Goal: Information Seeking & Learning: Check status

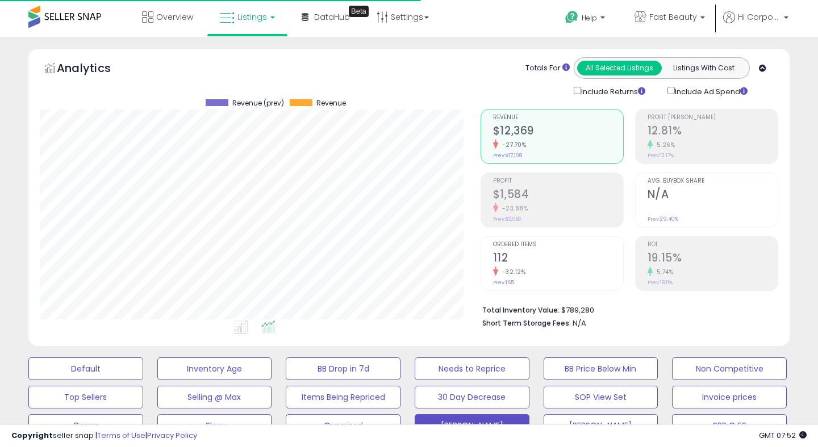
scroll to position [233, 440]
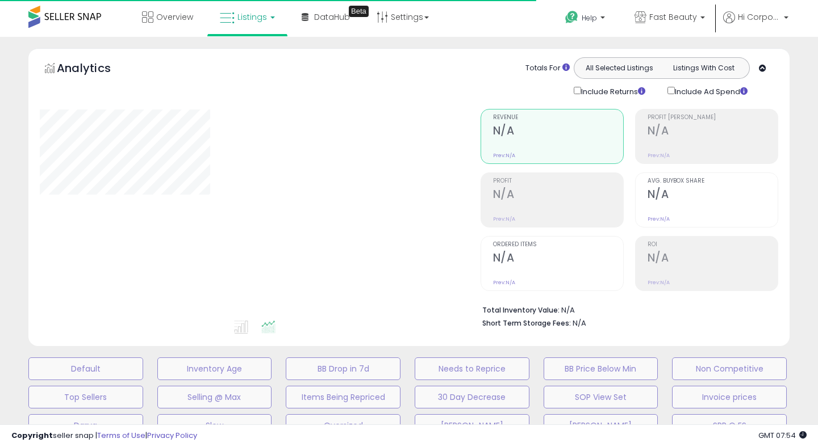
type input "**********"
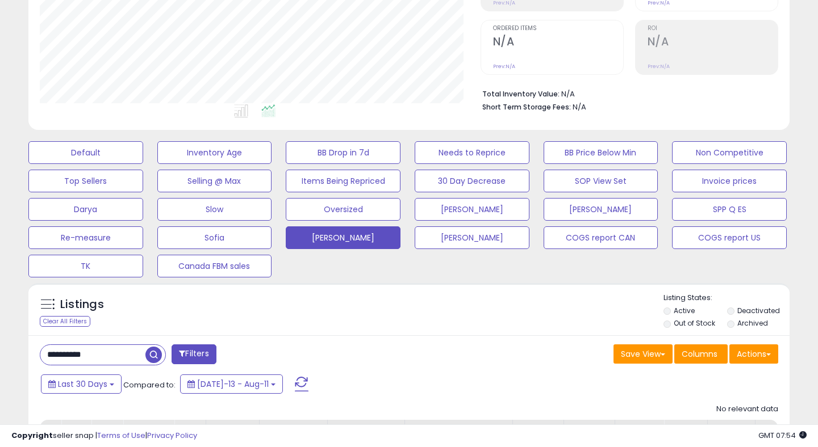
scroll to position [223, 0]
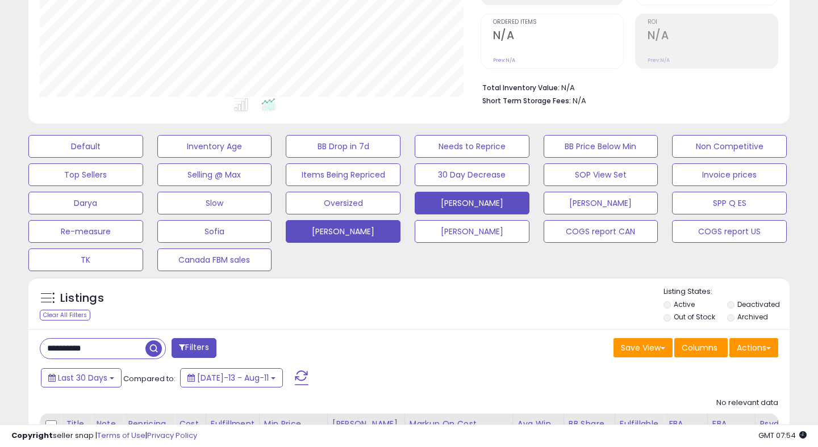
click at [503, 196] on button "[PERSON_NAME]" at bounding box center [471, 203] width 115 height 23
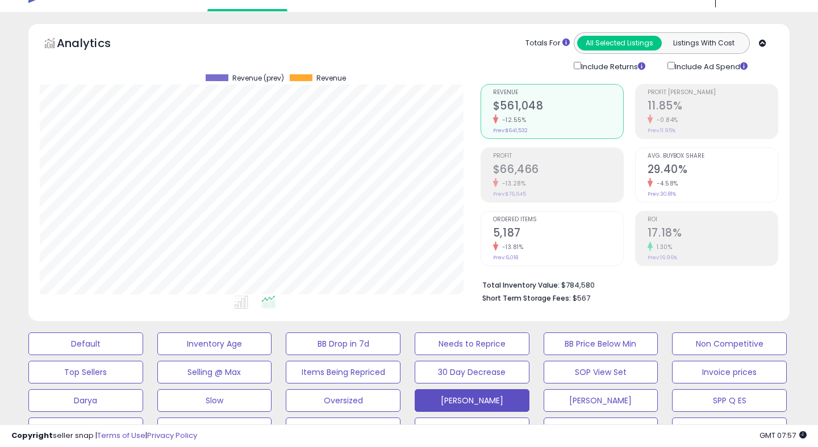
scroll to position [0, 0]
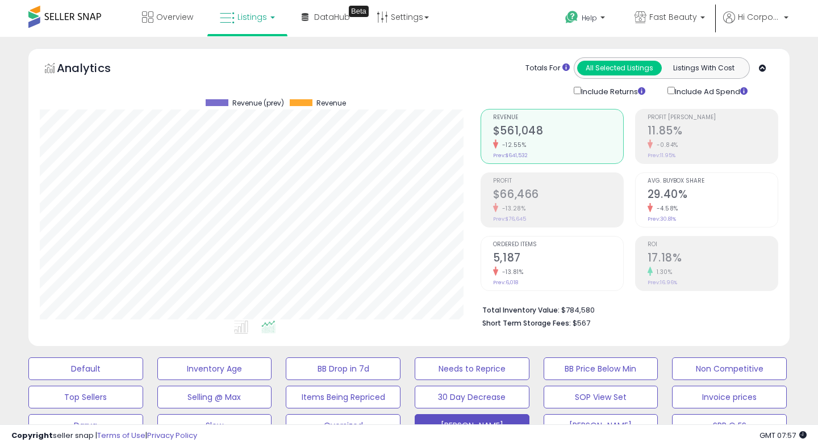
click at [701, 258] on h2 "17.18%" at bounding box center [712, 259] width 130 height 15
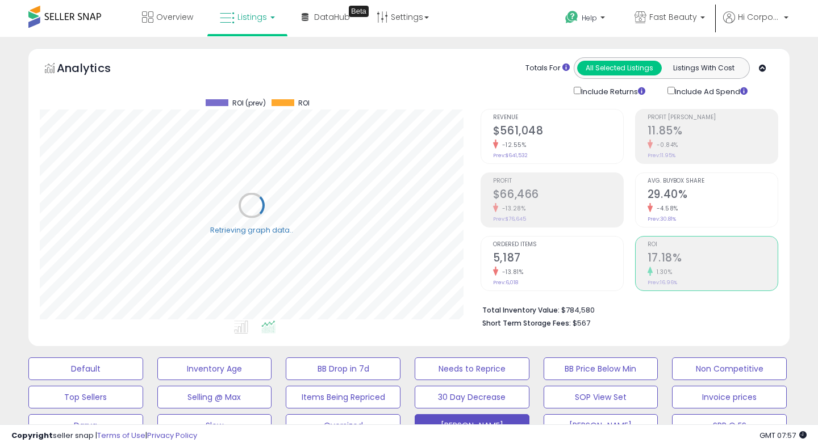
scroll to position [233, 440]
click at [530, 207] on div "-13.28%" at bounding box center [558, 208] width 130 height 11
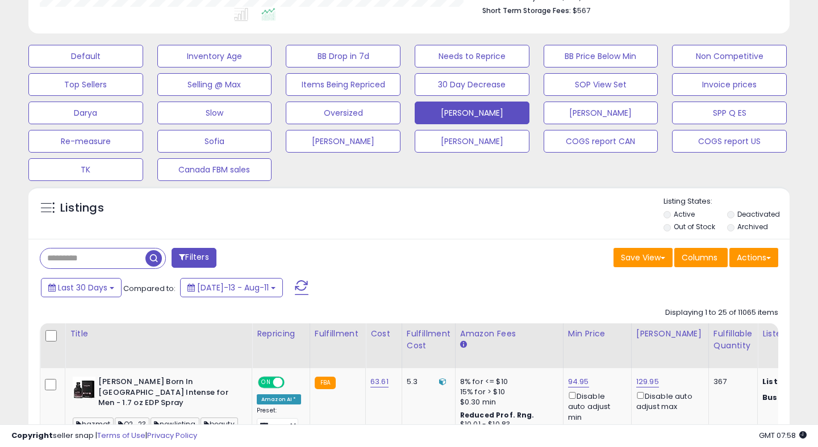
scroll to position [0, 0]
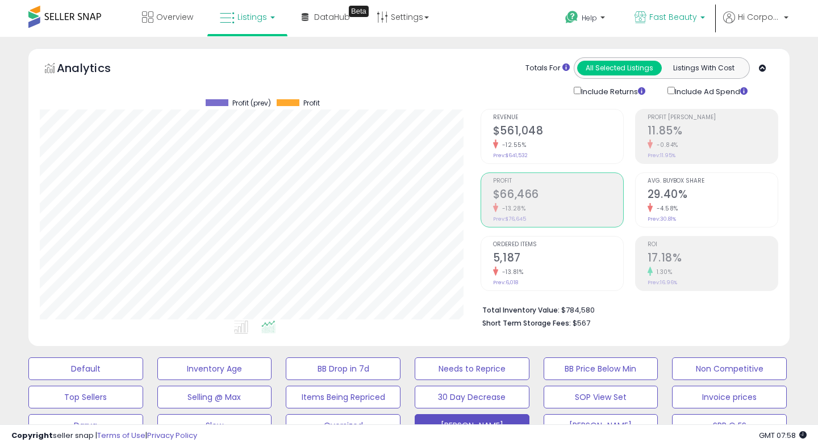
click at [651, 18] on span "Fast Beauty" at bounding box center [673, 16] width 48 height 11
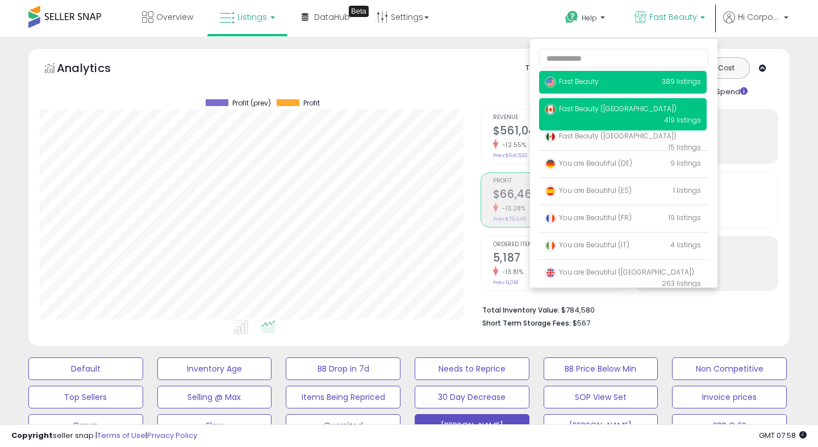
click at [570, 101] on p "Fast Beauty (Canada) 419 listings" at bounding box center [622, 114] width 167 height 32
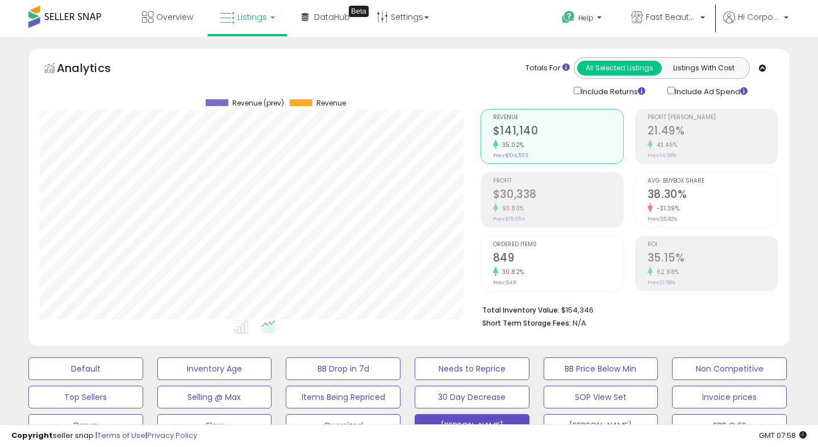
scroll to position [233, 440]
click at [713, 257] on h2 "35.15%" at bounding box center [712, 259] width 130 height 15
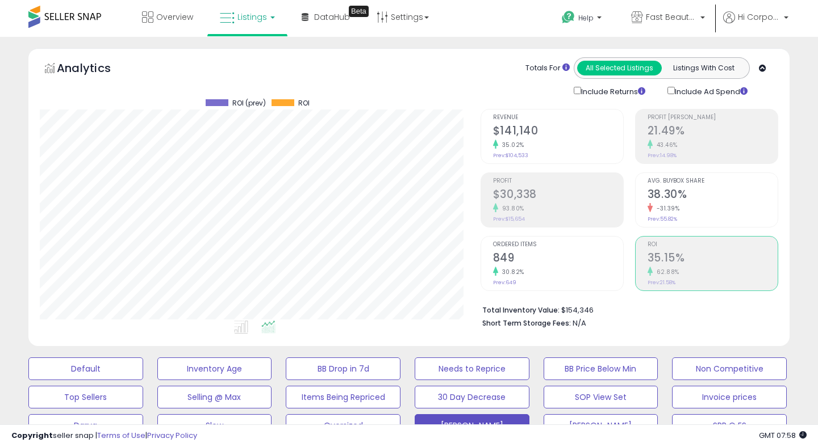
click at [561, 192] on h2 "$30,338" at bounding box center [558, 195] width 130 height 15
click at [667, 20] on span "Fast Beauty ([GEOGRAPHIC_DATA])" at bounding box center [670, 16] width 51 height 11
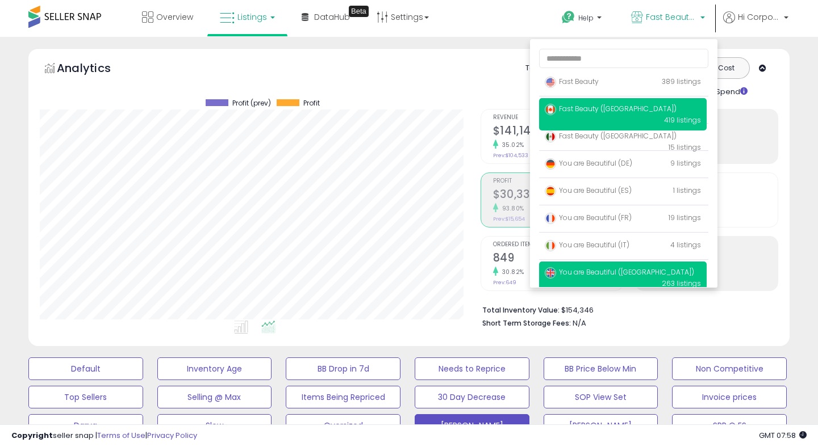
click at [575, 273] on span "You are Beautiful ([GEOGRAPHIC_DATA])" at bounding box center [618, 272] width 149 height 10
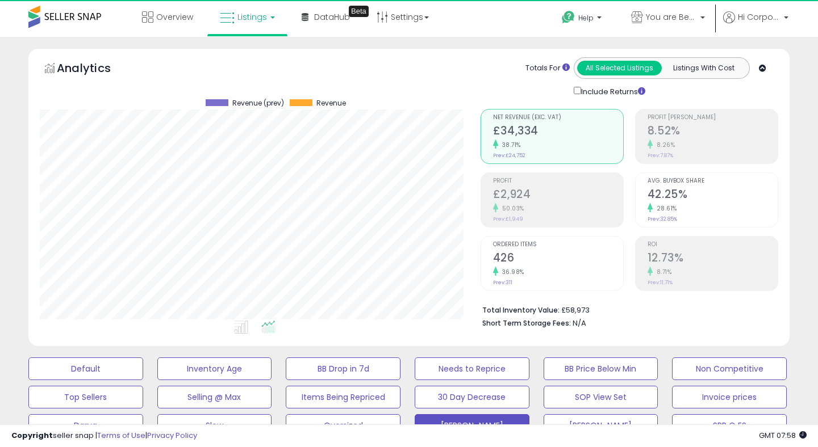
scroll to position [233, 440]
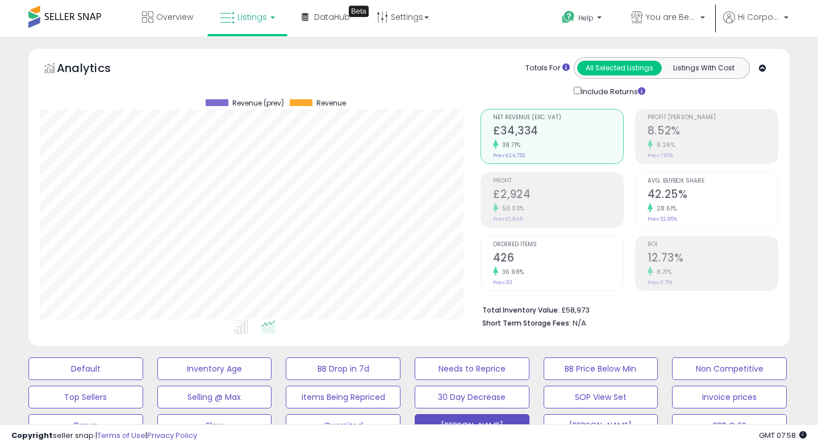
click at [518, 283] on div "Ordered Items 426 36.98% Prev: 311" at bounding box center [558, 262] width 130 height 51
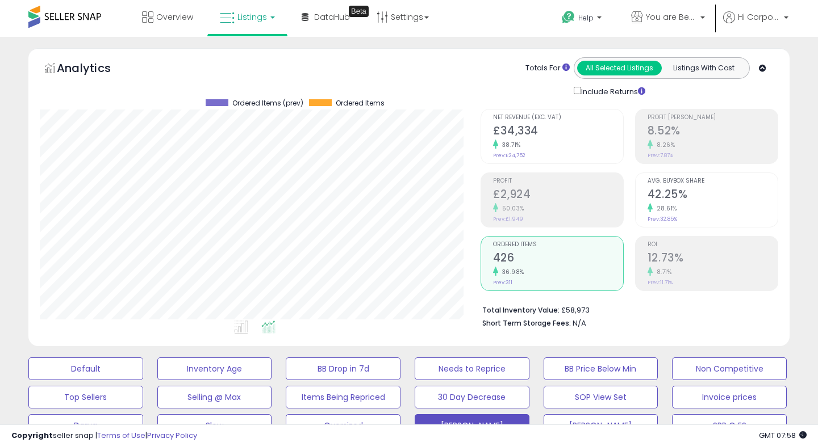
click at [695, 280] on div "ROI 12.73% 8.71% Prev: 11.71%" at bounding box center [712, 262] width 130 height 51
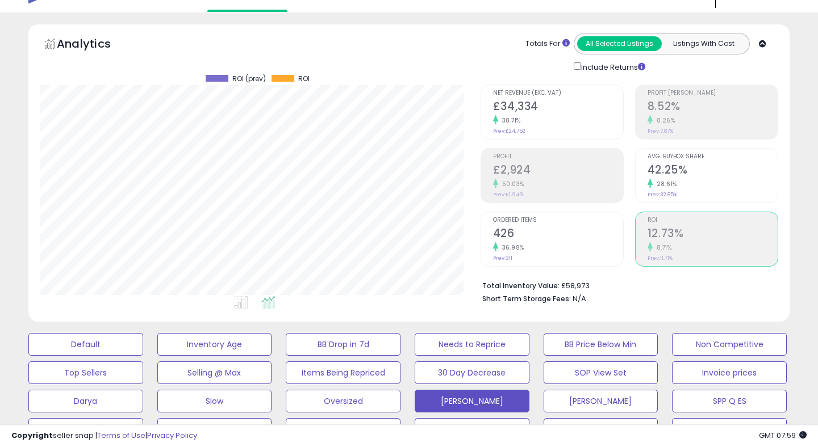
scroll to position [20, 0]
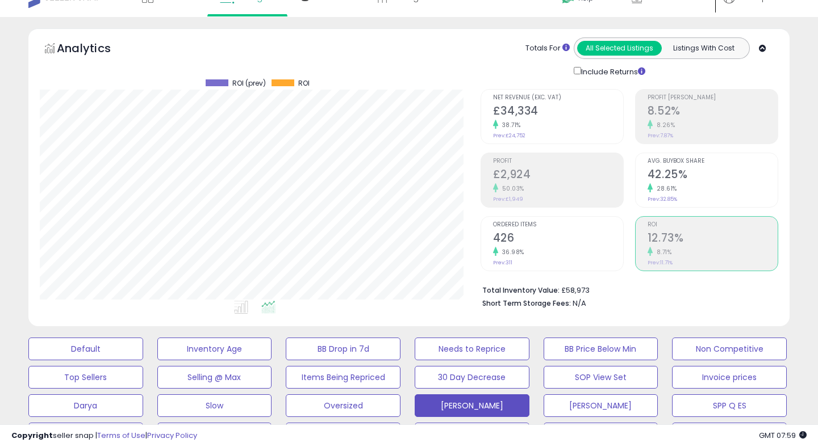
click at [536, 170] on h2 "£2,924" at bounding box center [558, 175] width 130 height 15
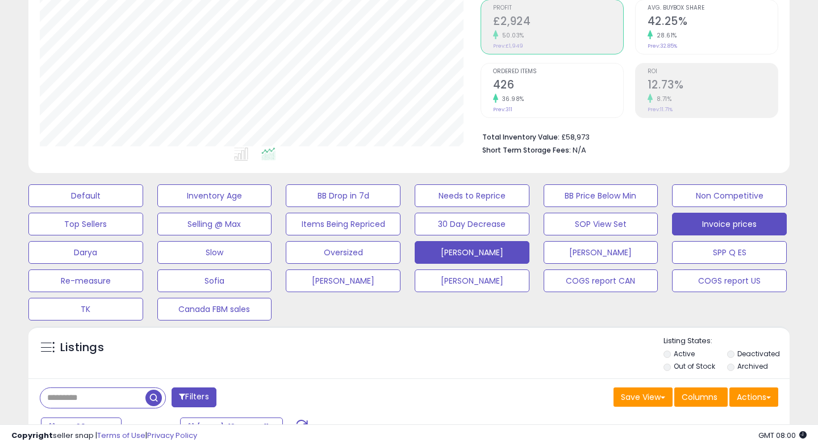
scroll to position [0, 0]
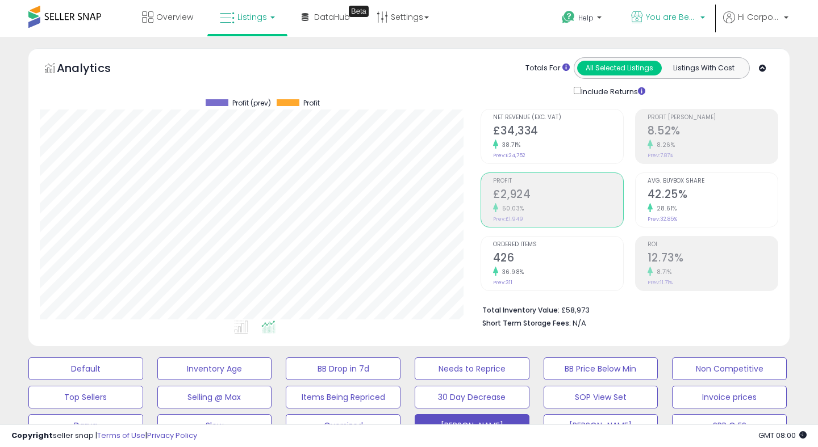
click at [648, 14] on span "You are Beautiful ([GEOGRAPHIC_DATA])" at bounding box center [670, 16] width 51 height 11
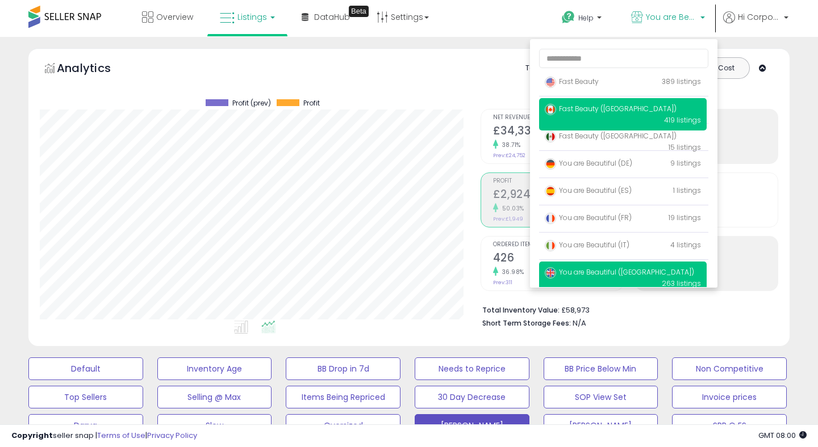
click at [645, 101] on p "Fast Beauty (Canada) 419 listings" at bounding box center [622, 114] width 167 height 32
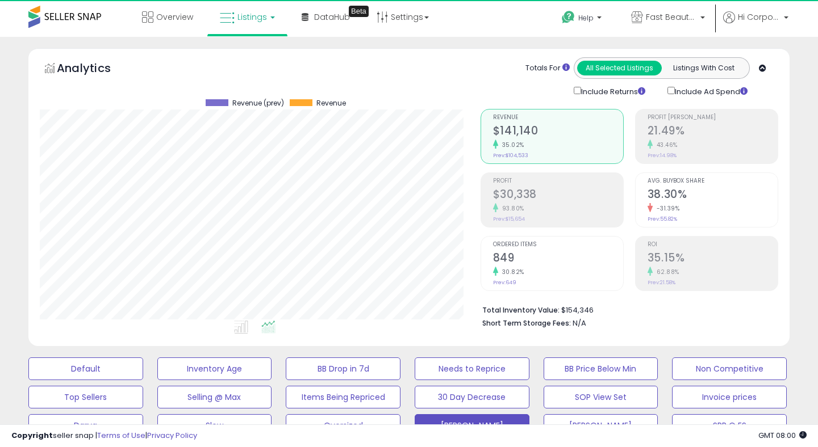
scroll to position [233, 440]
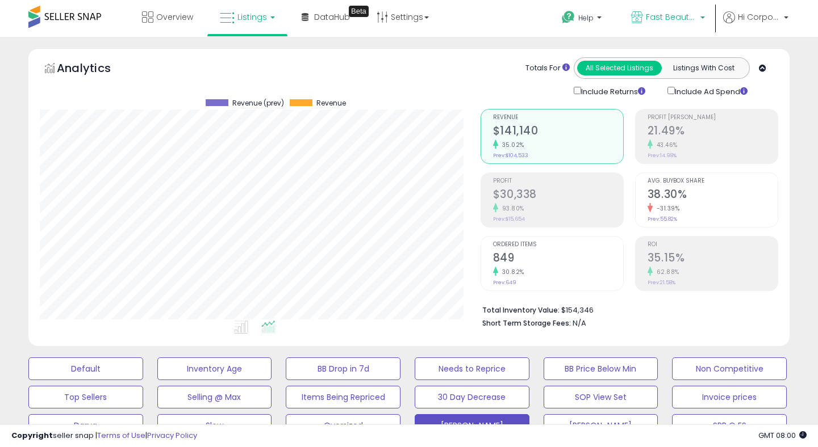
click at [643, 13] on p "Fast Beauty ([GEOGRAPHIC_DATA])" at bounding box center [668, 18] width 74 height 14
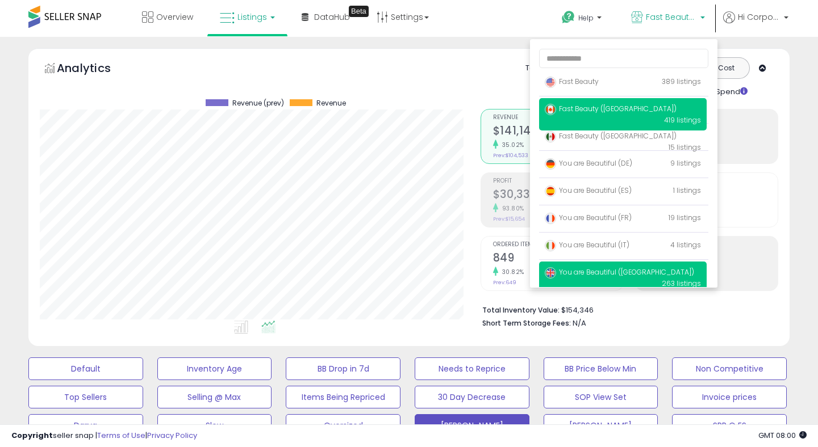
click at [576, 267] on p "You are Beautiful ([GEOGRAPHIC_DATA]) 263 listings" at bounding box center [622, 278] width 167 height 32
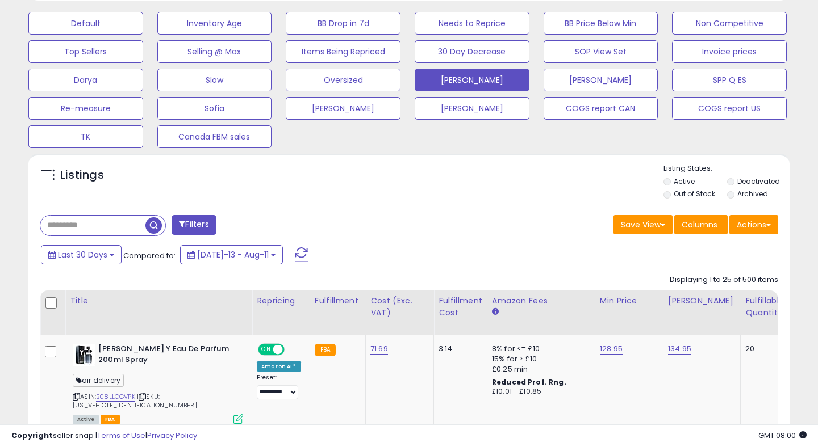
scroll to position [348, 0]
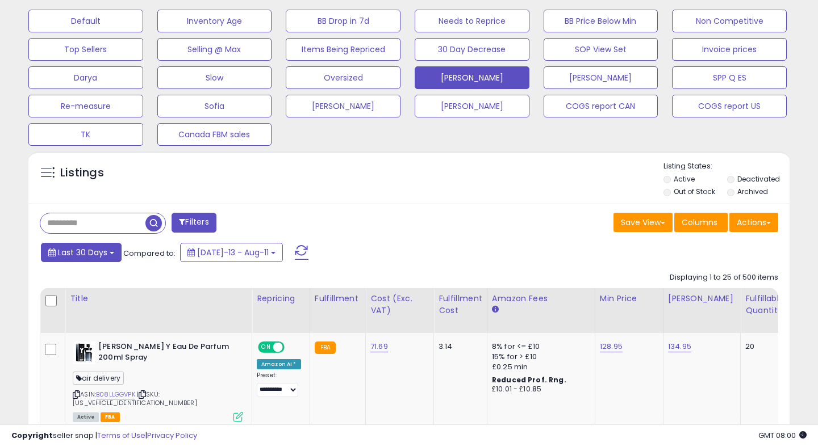
click at [59, 257] on span "Last 30 Days" at bounding box center [82, 252] width 49 height 11
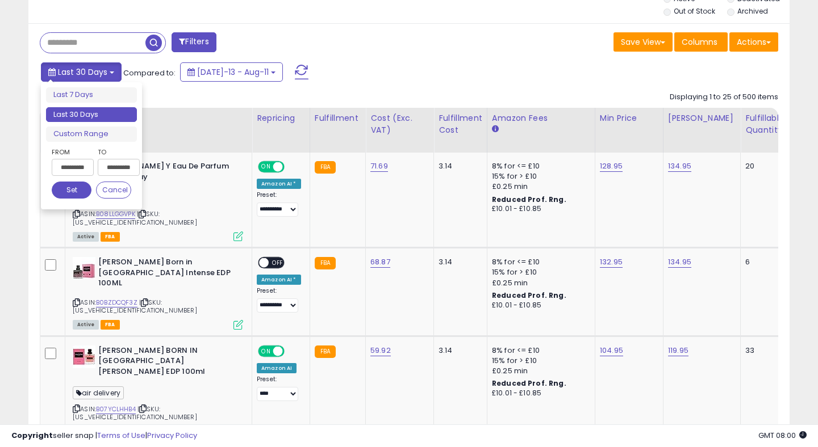
scroll to position [524, 0]
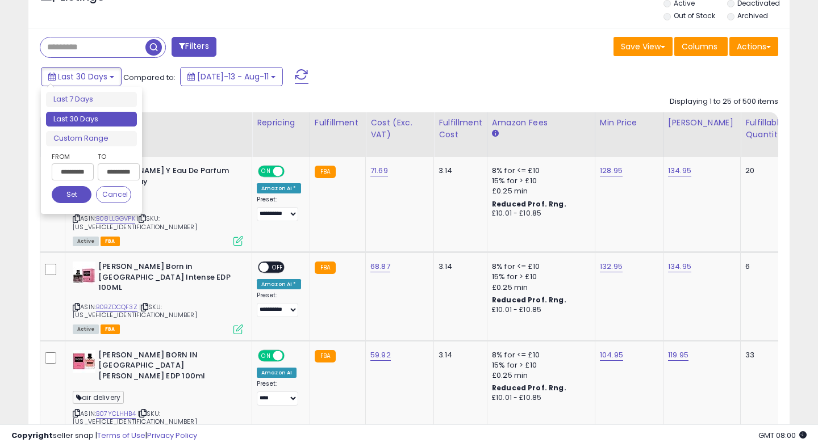
click at [77, 167] on input "**********" at bounding box center [73, 172] width 42 height 17
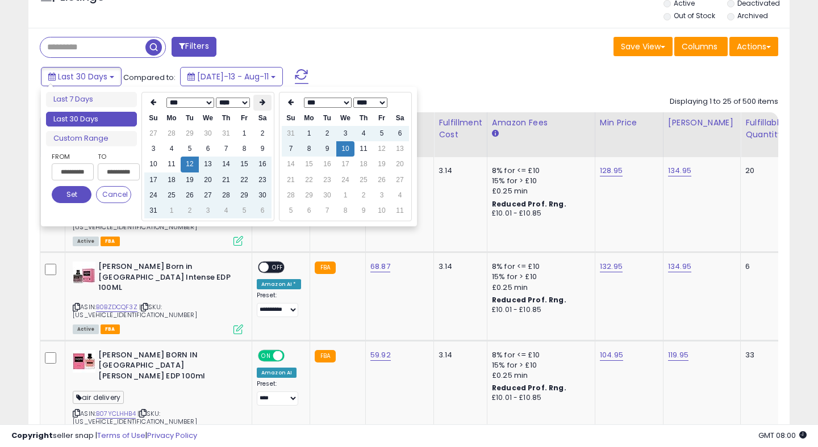
click at [260, 101] on icon at bounding box center [262, 102] width 6 height 7
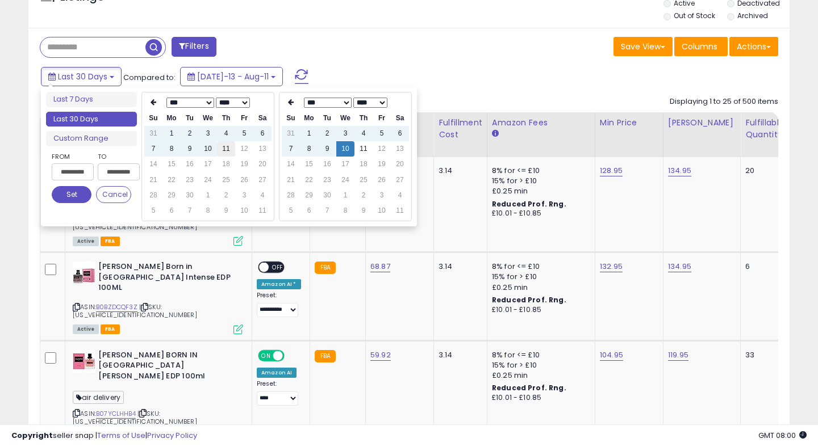
type input "**********"
click at [228, 154] on td "11" at bounding box center [226, 148] width 18 height 15
type input "**********"
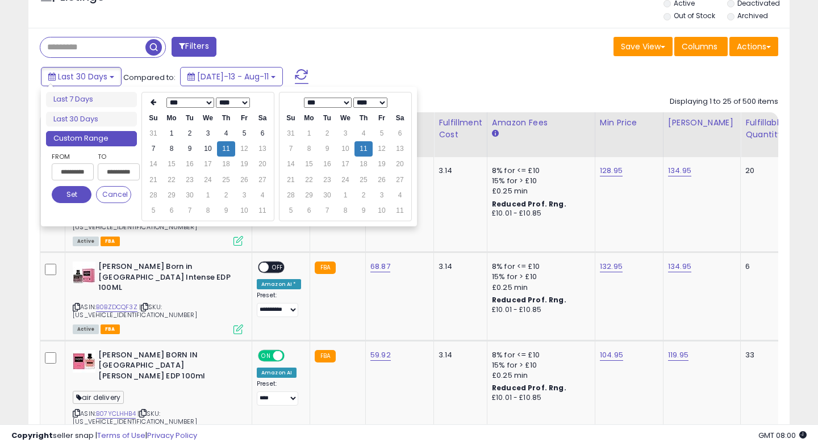
type input "**********"
click at [71, 198] on button "Set" at bounding box center [72, 194] width 40 height 17
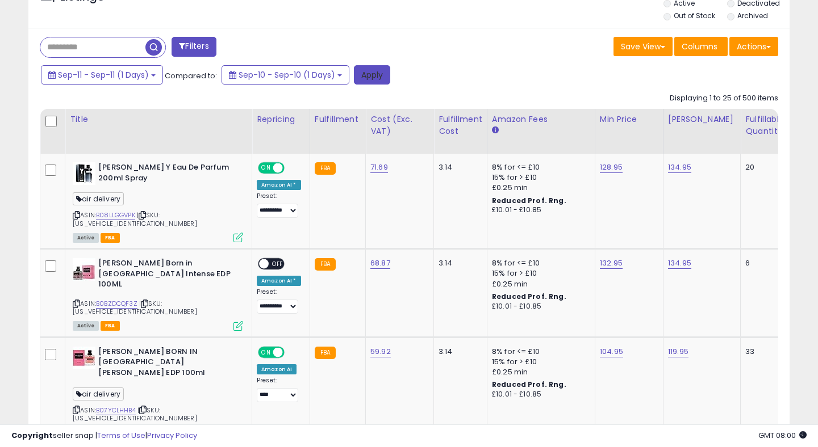
click at [379, 76] on button "Apply" at bounding box center [372, 74] width 36 height 19
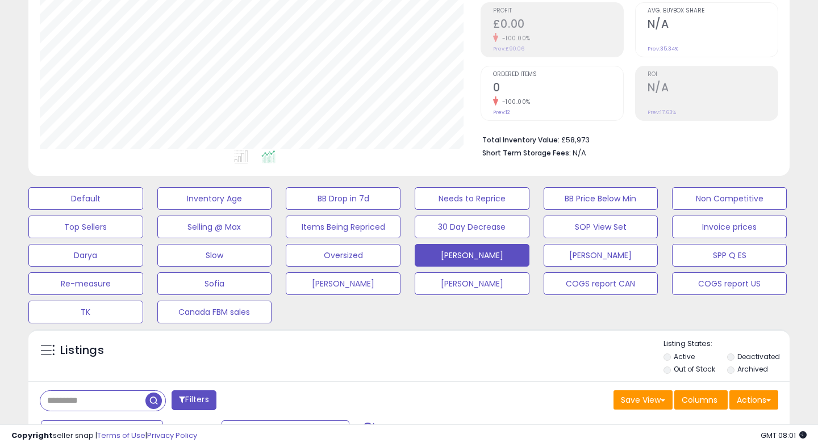
scroll to position [464, 0]
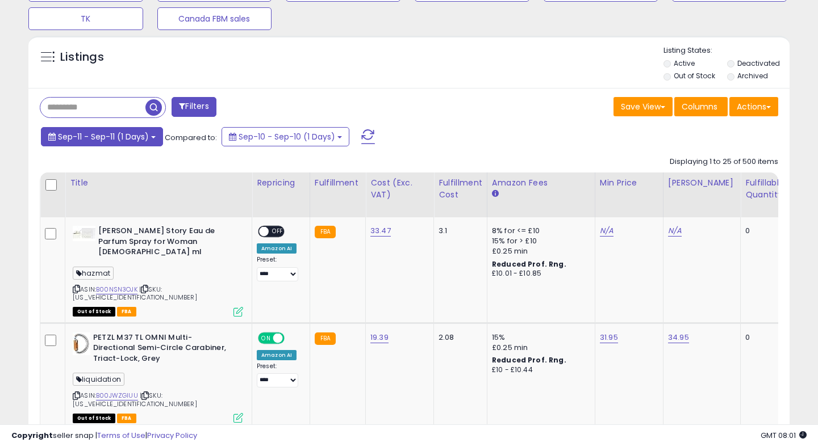
click at [115, 135] on span "Sep-11 - Sep-11 (1 Days)" at bounding box center [103, 136] width 91 height 11
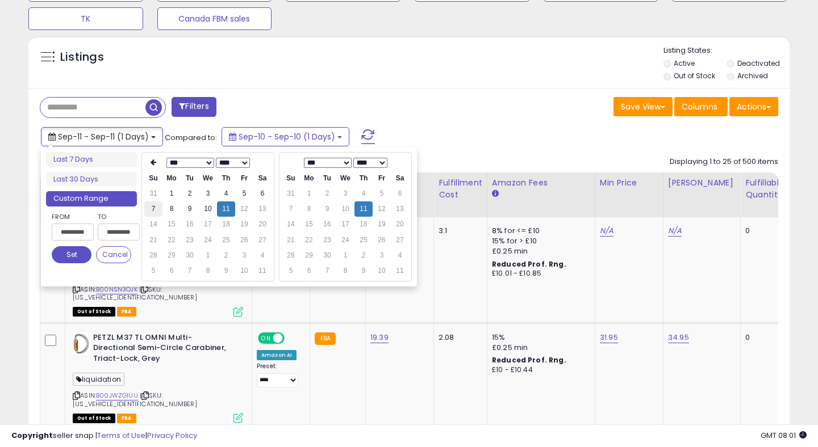
type input "**********"
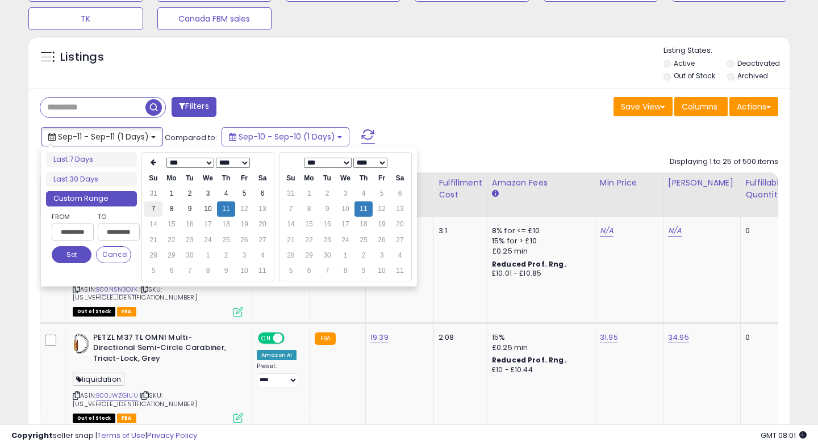
type input "**********"
click at [212, 208] on td "10" at bounding box center [208, 209] width 18 height 15
type input "**********"
click at [70, 255] on button "Set" at bounding box center [72, 254] width 40 height 17
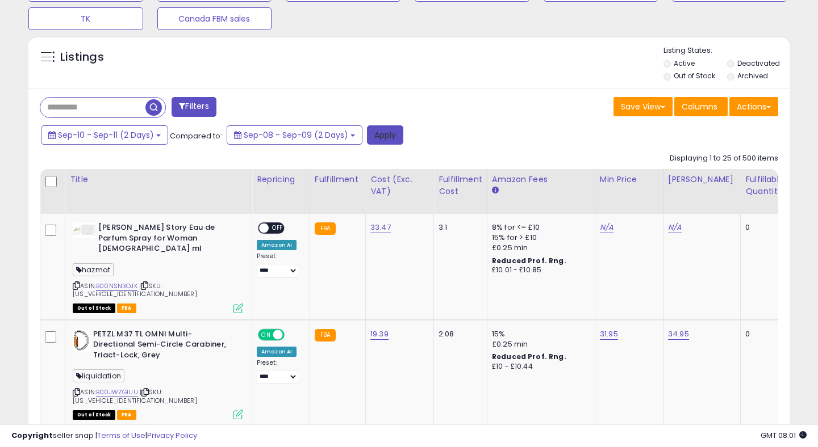
click at [386, 136] on button "Apply" at bounding box center [385, 134] width 36 height 19
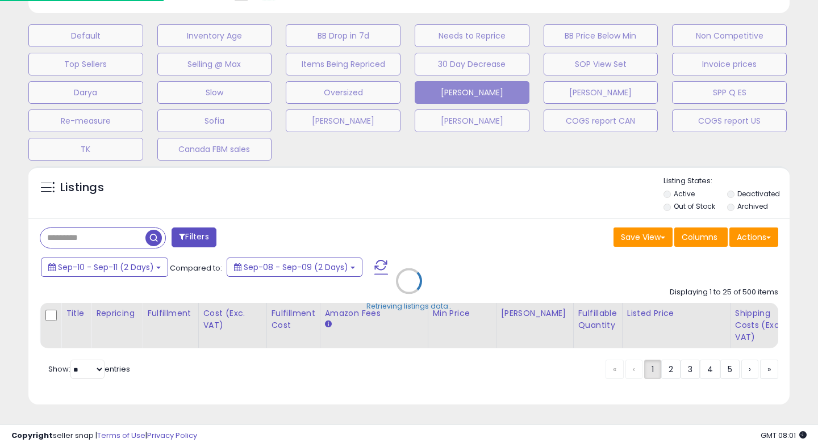
scroll to position [333, 0]
click at [386, 135] on div "Default Inventory Age BB Drop in 7d Needs to Reprice BB Price Below Min Non Com…" at bounding box center [408, 90] width 789 height 142
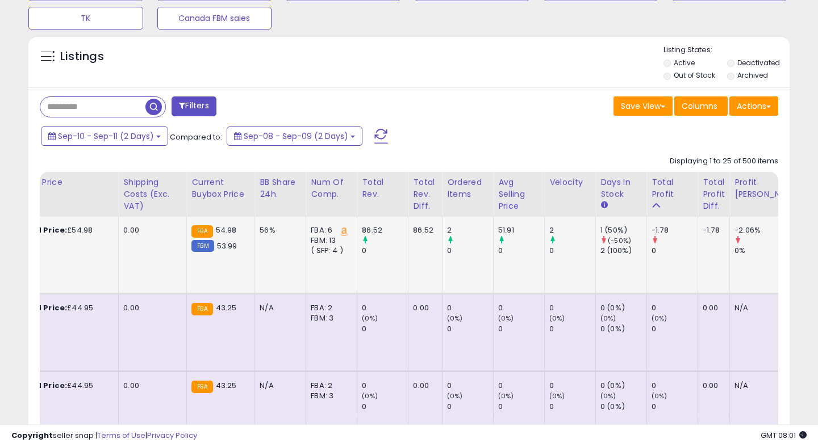
scroll to position [0, 845]
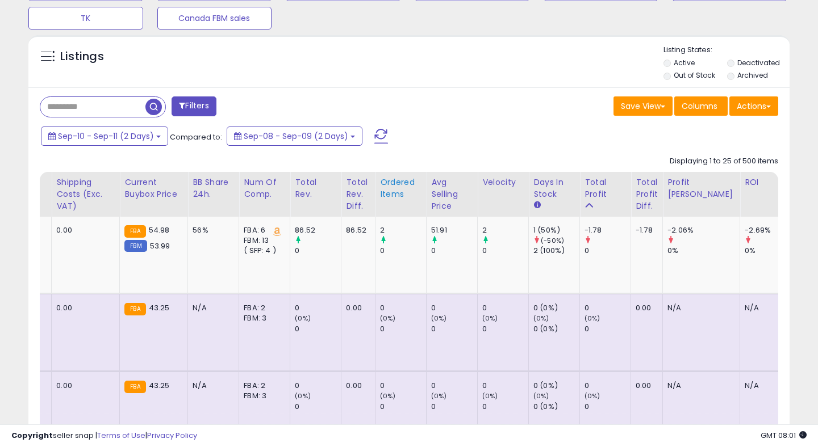
click at [380, 198] on div "Ordered Items" at bounding box center [400, 189] width 41 height 24
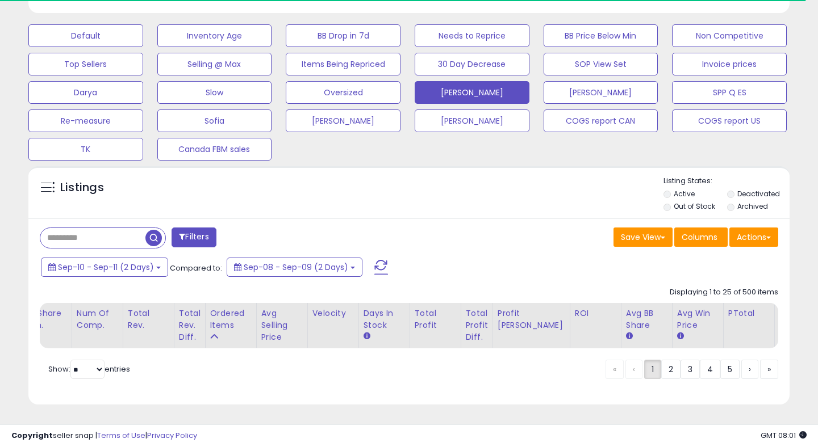
scroll to position [464, 0]
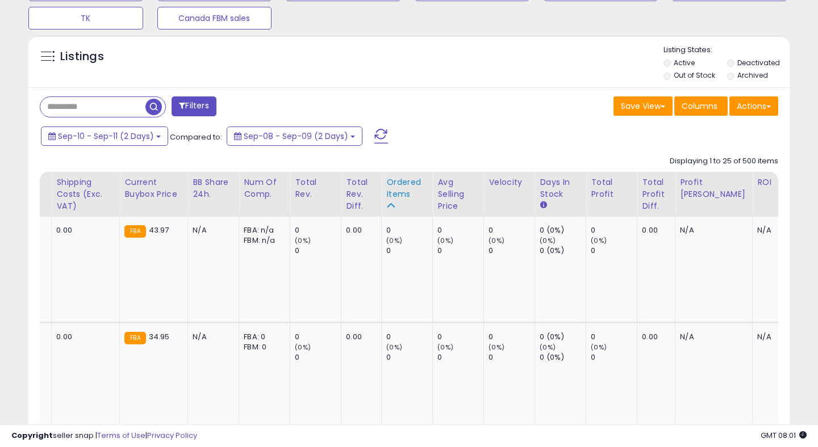
click at [386, 199] on div "Ordered Items" at bounding box center [406, 189] width 41 height 24
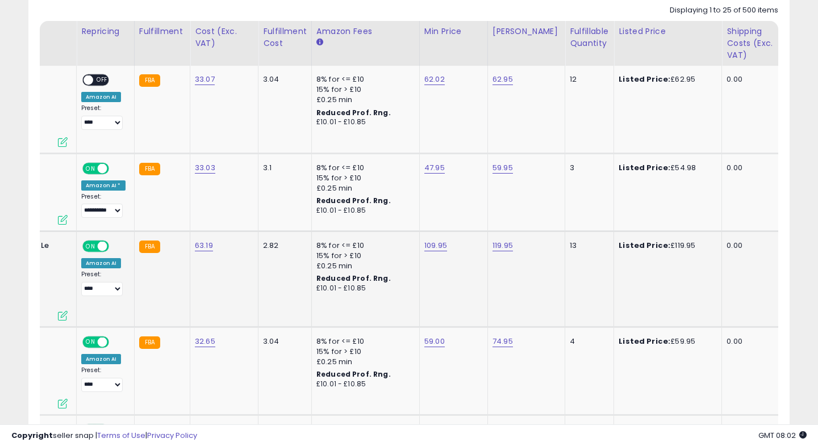
scroll to position [0, 0]
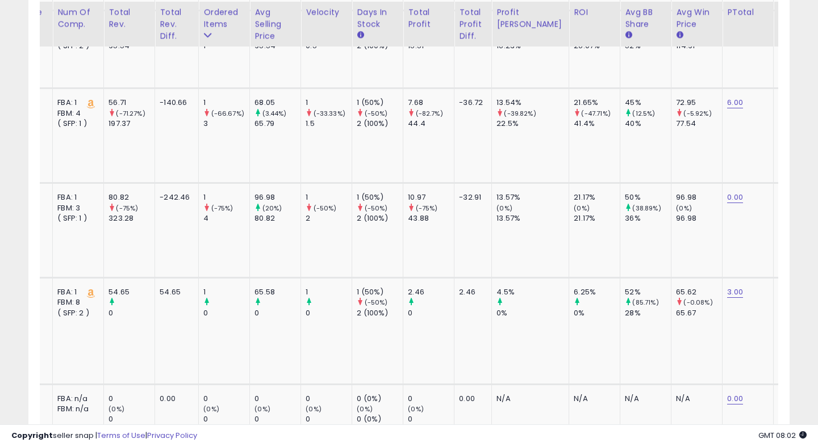
click at [386, 278] on td "1 (50%) (-50%) 2 (100%)" at bounding box center [377, 331] width 51 height 107
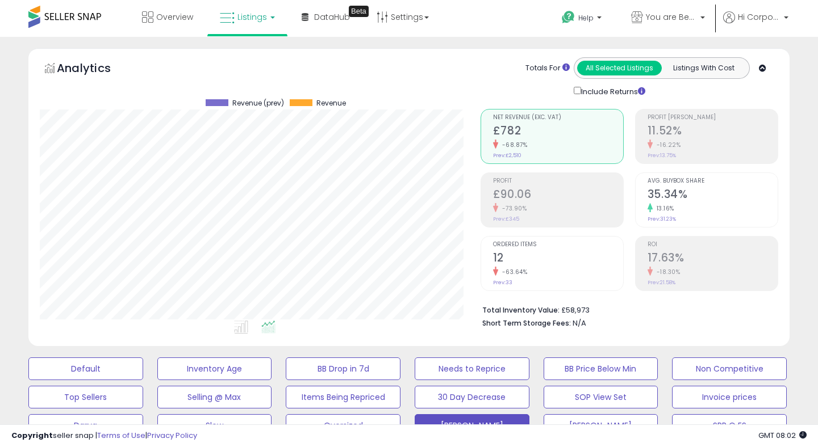
click at [710, 267] on div "-18.30%" at bounding box center [712, 272] width 130 height 11
